Goal: Task Accomplishment & Management: Use online tool/utility

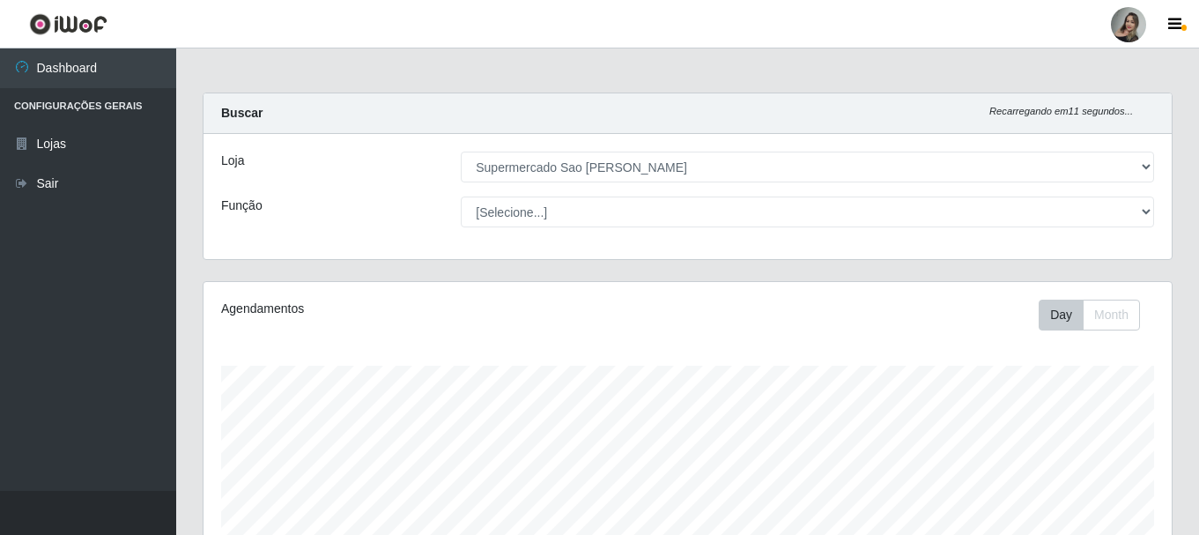
select select "383"
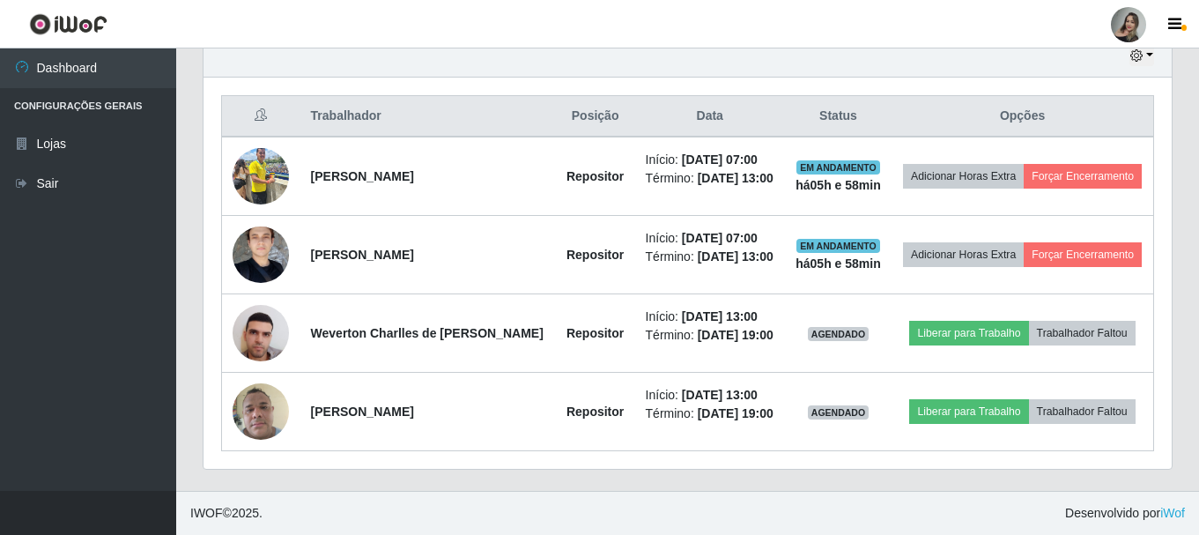
scroll to position [366, 968]
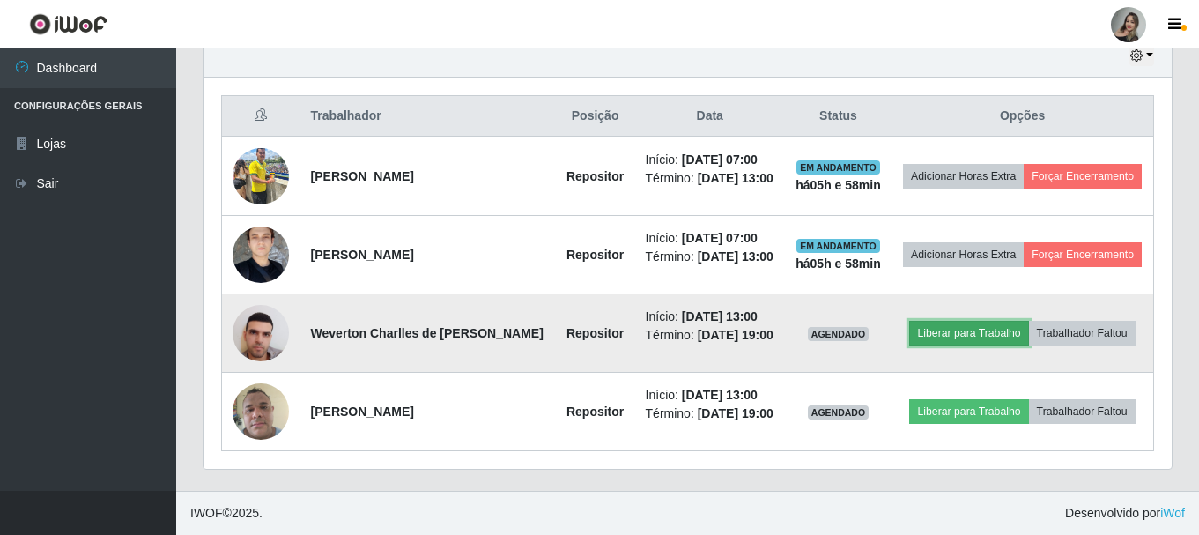
click at [980, 336] on button "Liberar para Trabalho" at bounding box center [968, 333] width 119 height 25
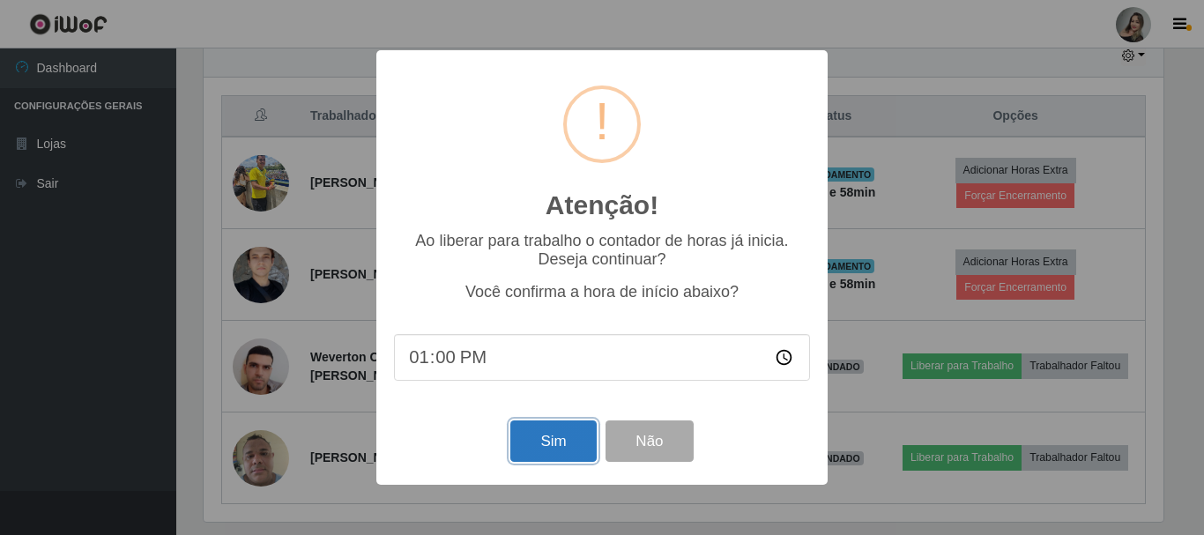
click at [552, 450] on button "Sim" at bounding box center [552, 440] width 85 height 41
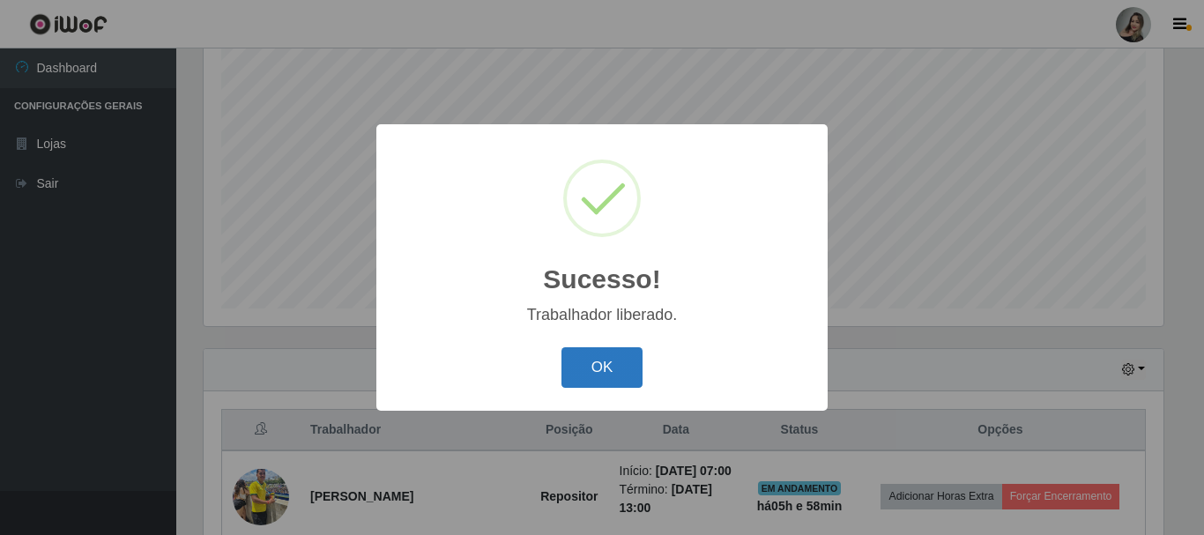
click at [589, 386] on button "OK" at bounding box center [602, 367] width 82 height 41
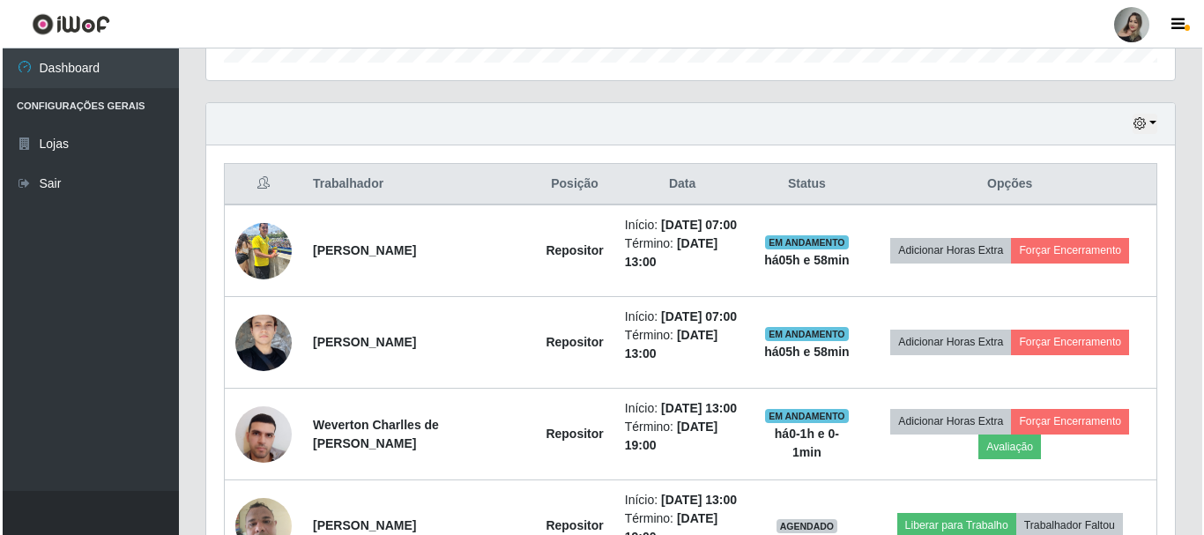
scroll to position [688, 0]
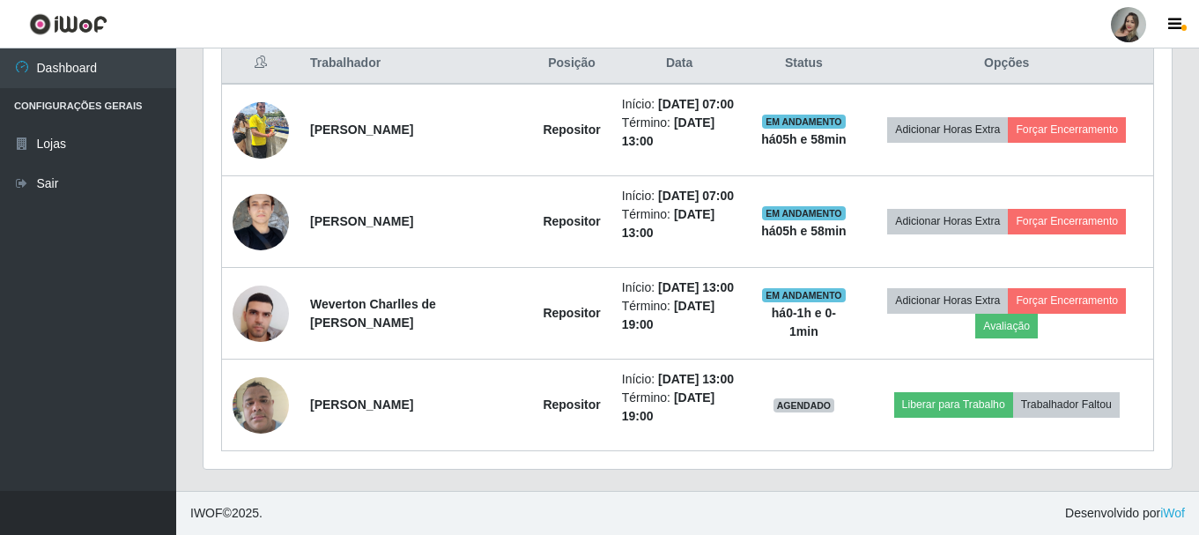
drag, startPoint x: 1197, startPoint y: 466, endPoint x: 1203, endPoint y: 344, distance: 122.6
drag, startPoint x: 1193, startPoint y: 373, endPoint x: 1203, endPoint y: 187, distance: 186.2
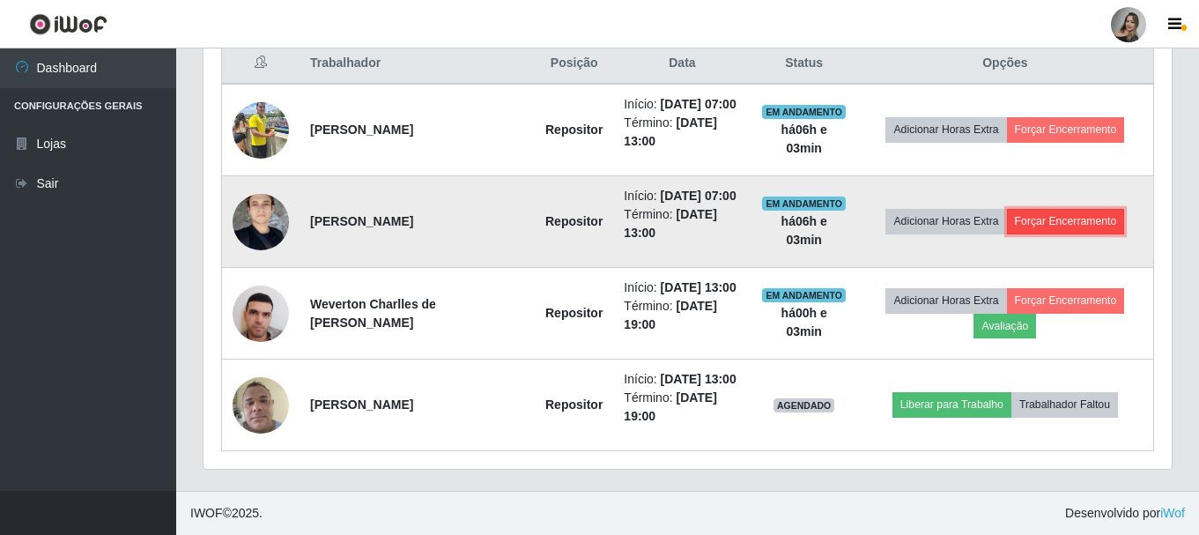
click at [1038, 218] on button "Forçar Encerramento" at bounding box center [1066, 221] width 118 height 25
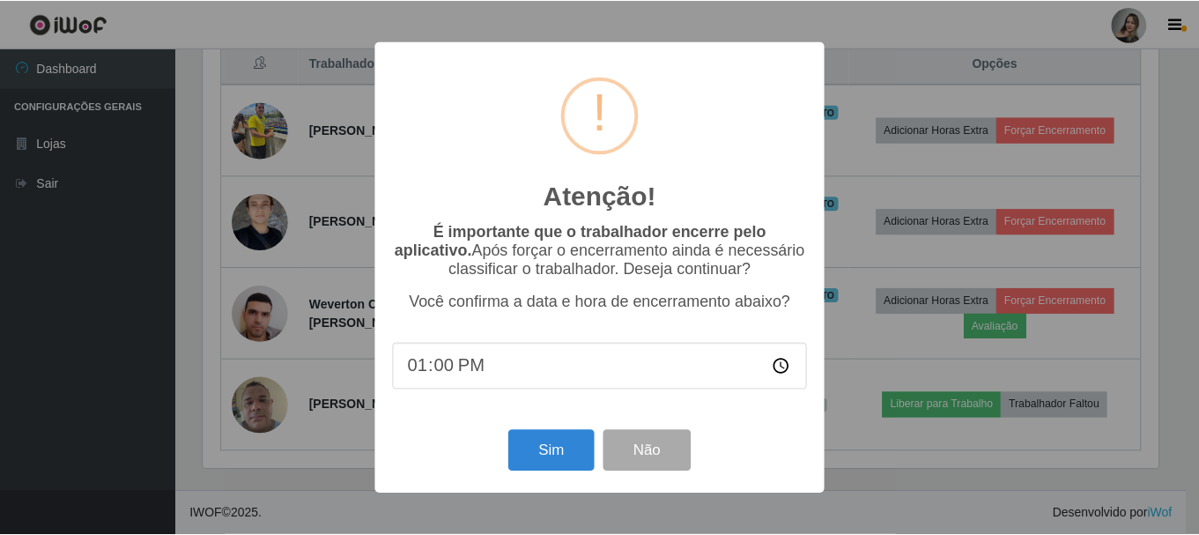
scroll to position [366, 959]
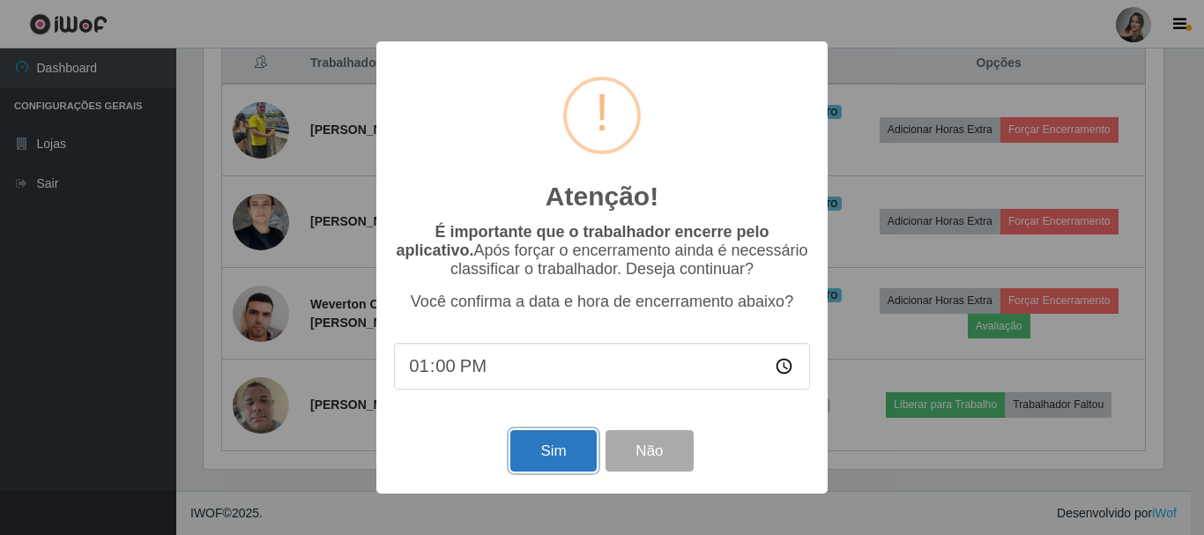
click at [570, 460] on button "Sim" at bounding box center [552, 450] width 85 height 41
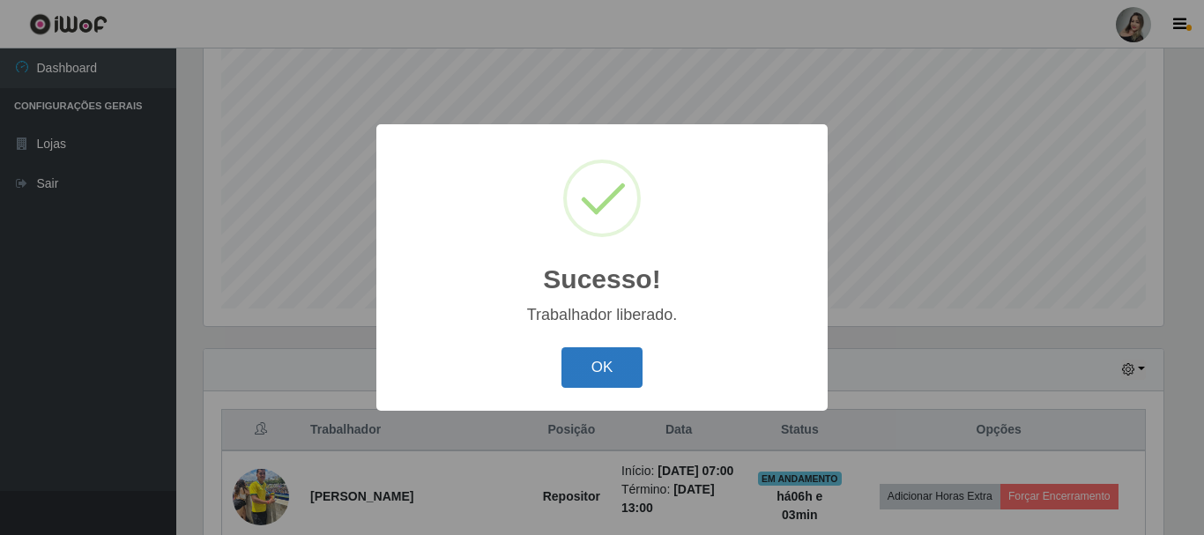
click at [599, 367] on button "OK" at bounding box center [602, 367] width 82 height 41
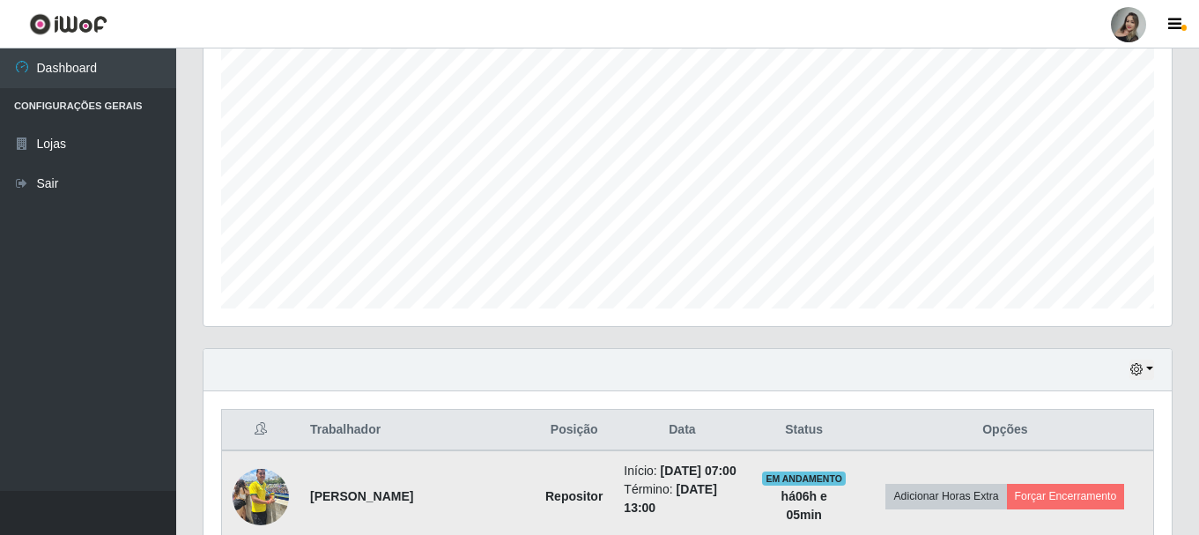
scroll to position [586, 0]
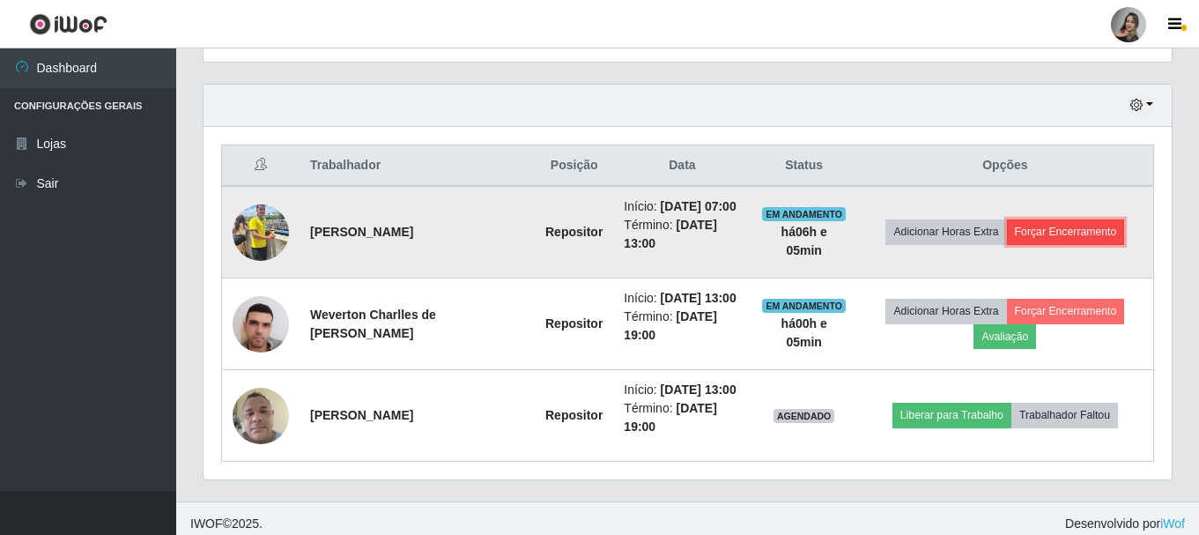
click at [1055, 238] on button "Forçar Encerramento" at bounding box center [1066, 231] width 118 height 25
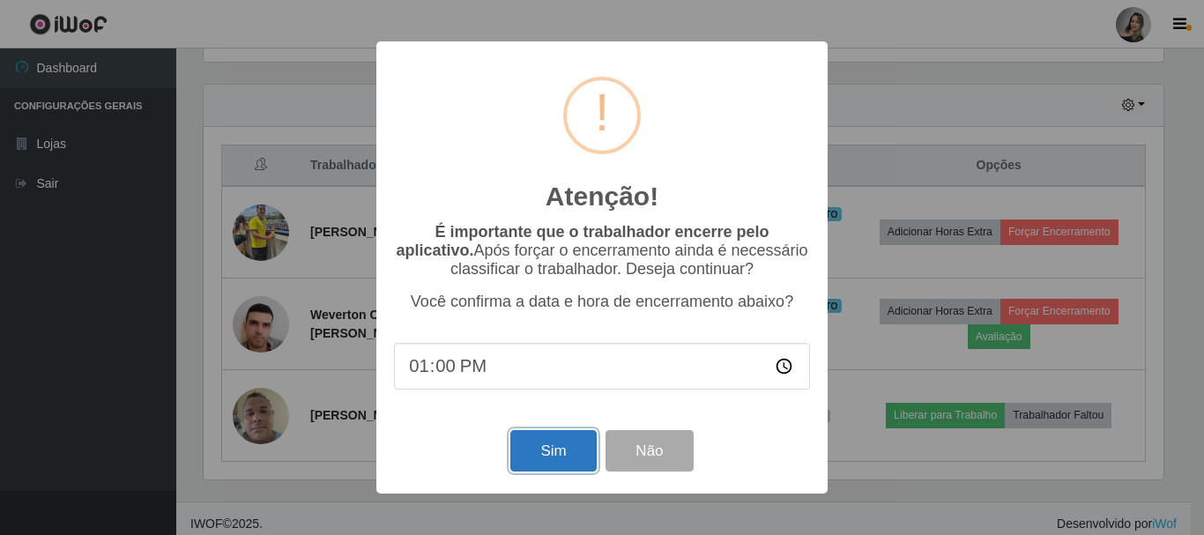
click at [549, 450] on button "Sim" at bounding box center [552, 450] width 85 height 41
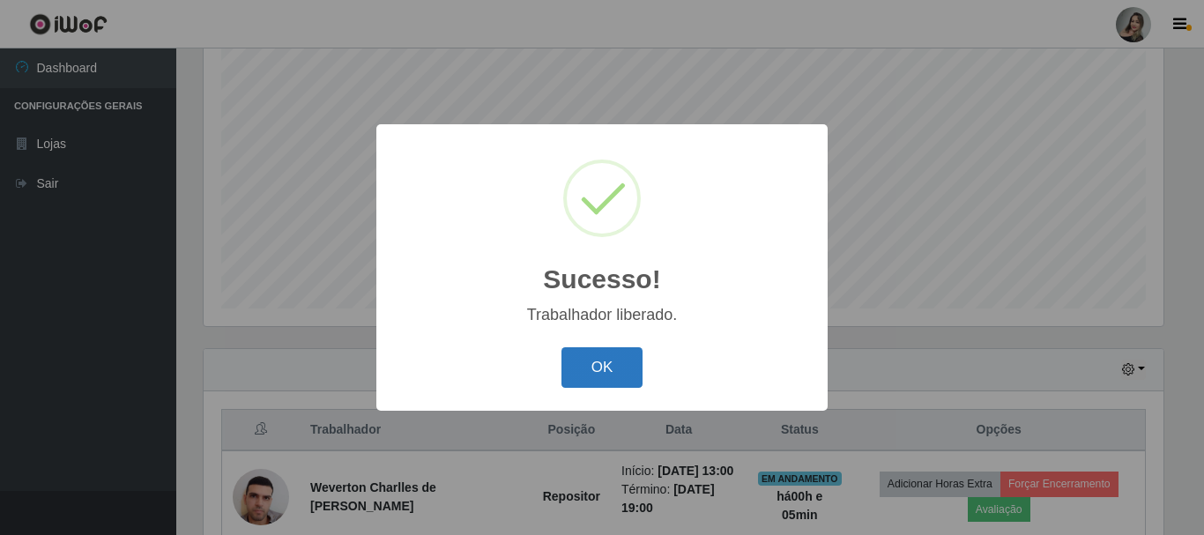
click at [611, 374] on button "OK" at bounding box center [602, 367] width 82 height 41
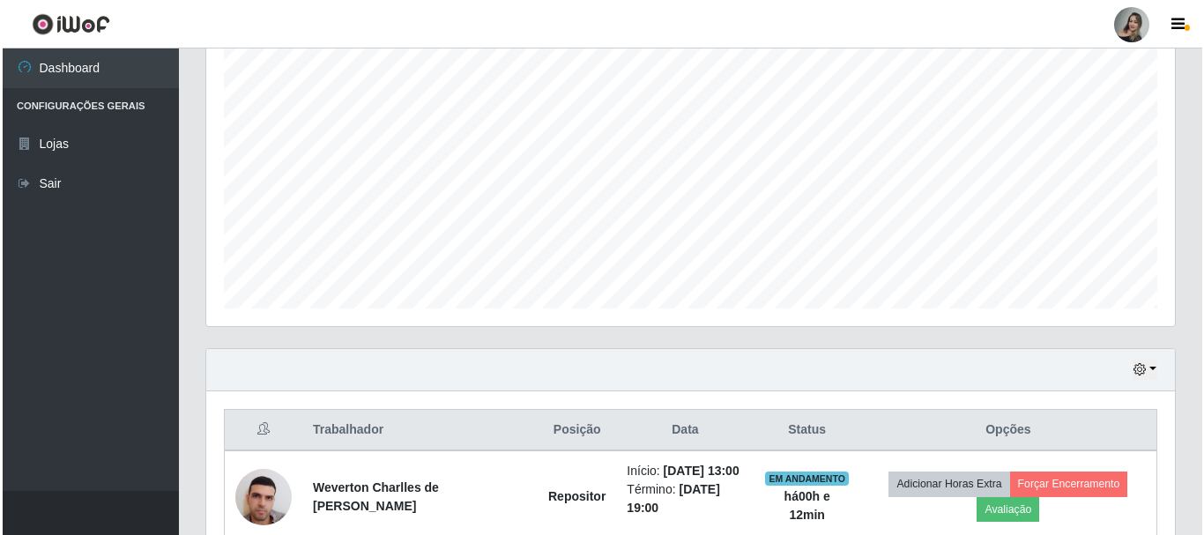
scroll to position [505, 0]
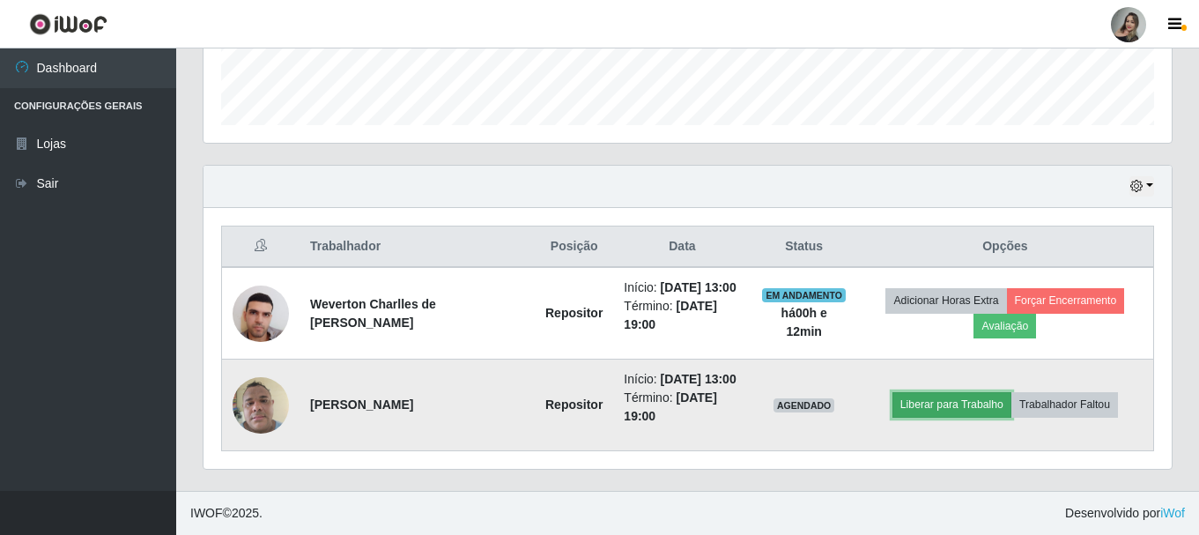
click at [945, 409] on button "Liberar para Trabalho" at bounding box center [952, 404] width 119 height 25
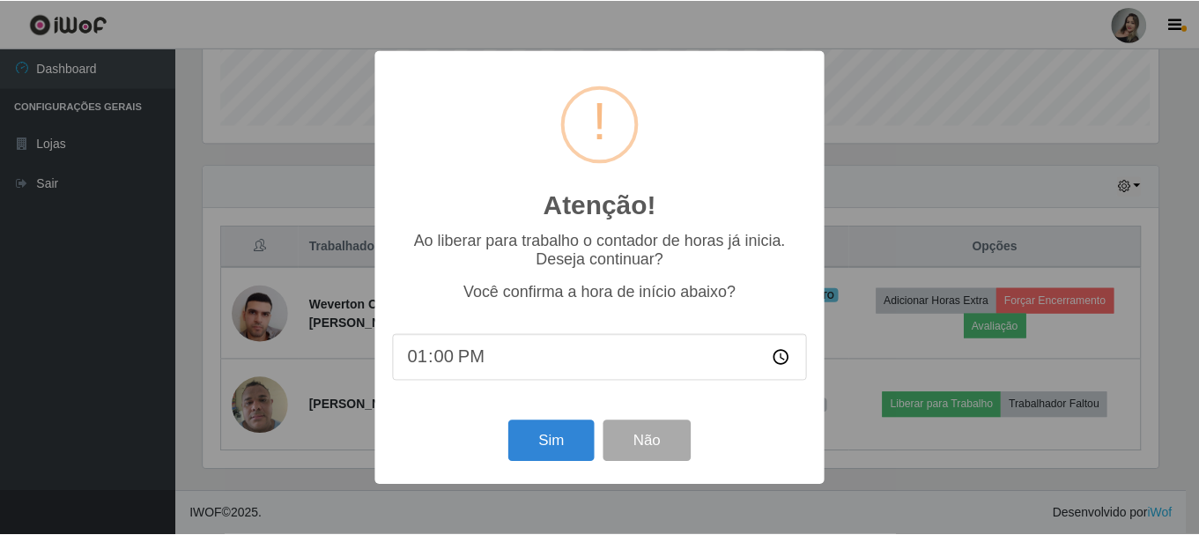
scroll to position [366, 959]
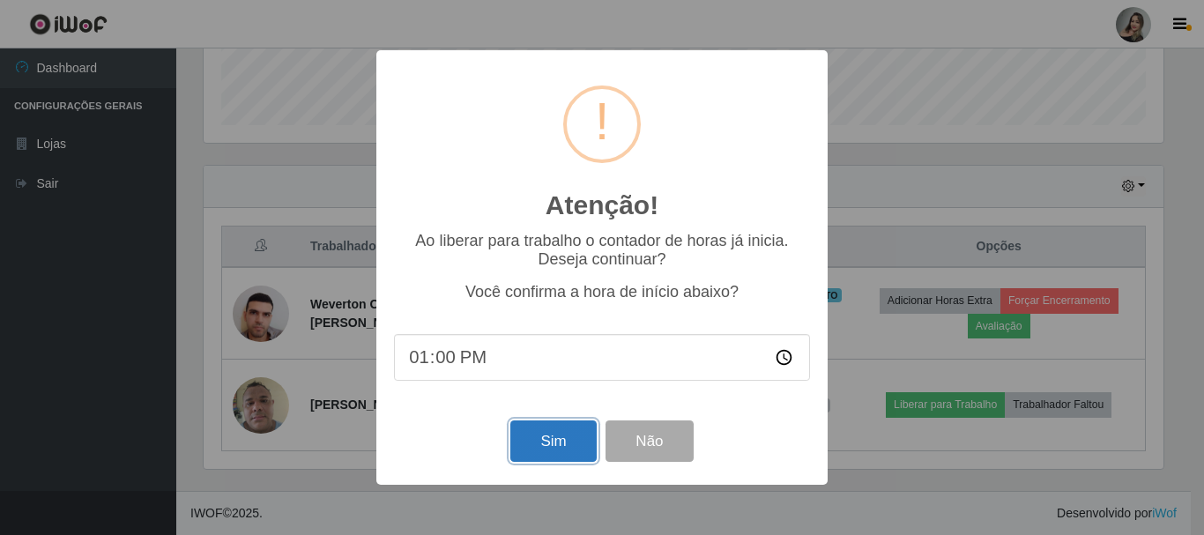
click at [577, 446] on button "Sim" at bounding box center [552, 440] width 85 height 41
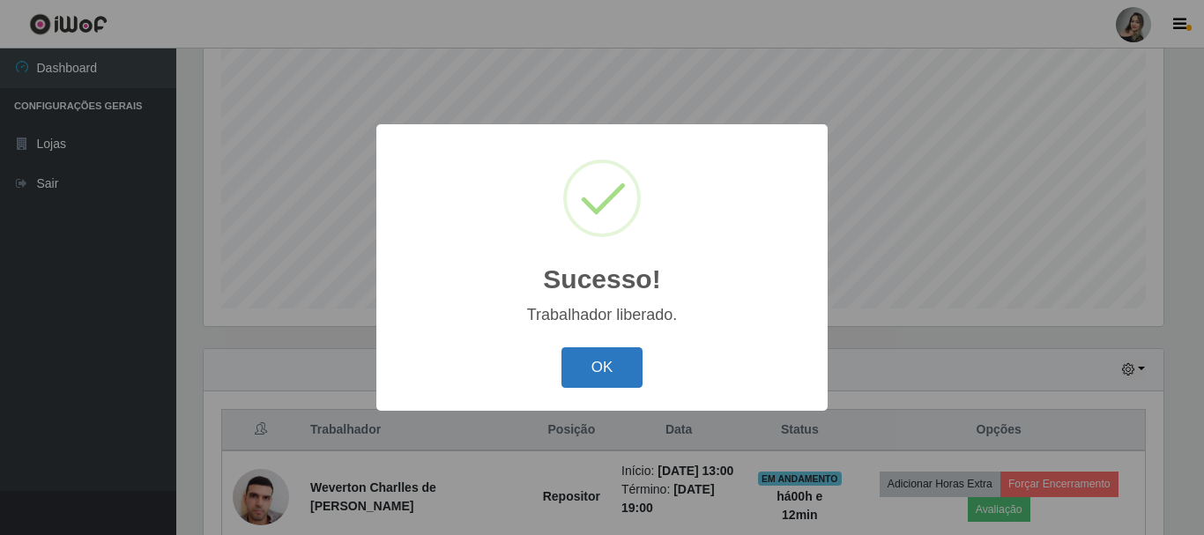
click at [625, 382] on button "OK" at bounding box center [602, 367] width 82 height 41
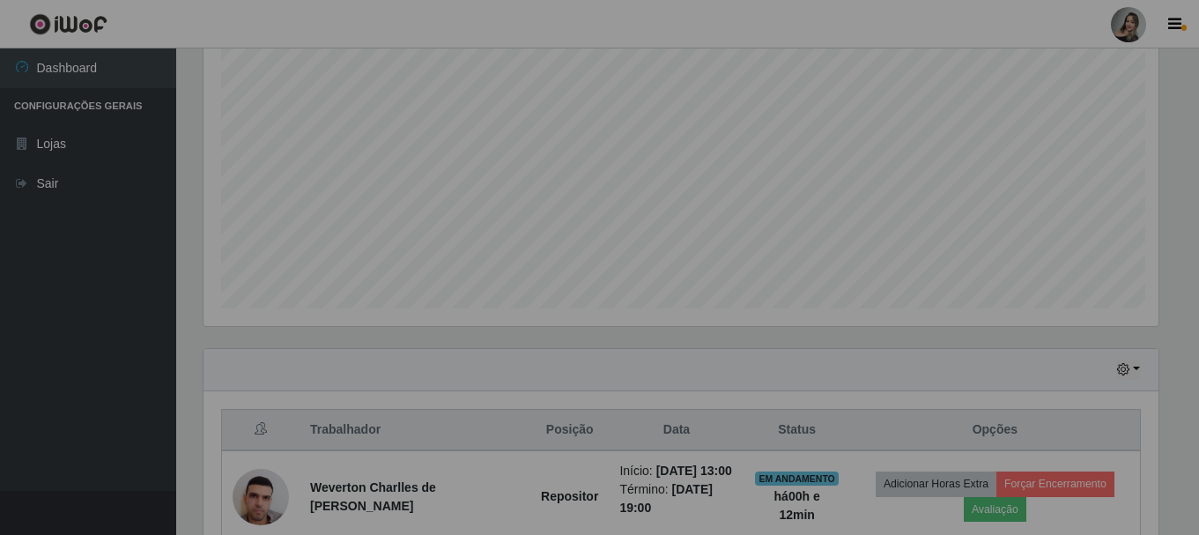
scroll to position [366, 968]
